Goal: Check status: Check status

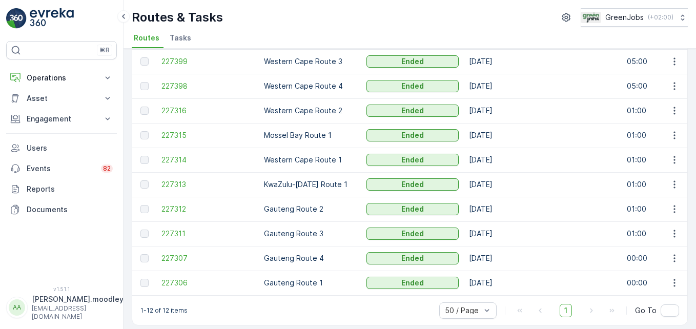
scroll to position [129, 0]
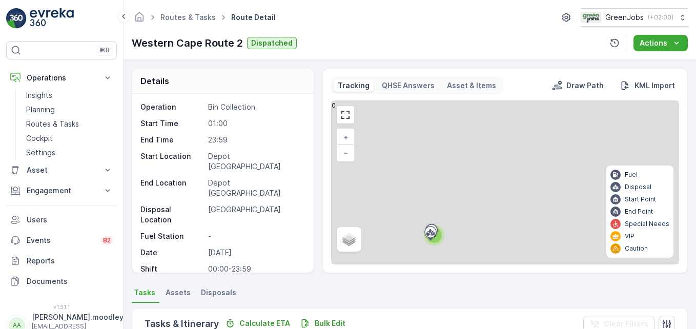
scroll to position [213, 0]
